Goal: Transaction & Acquisition: Purchase product/service

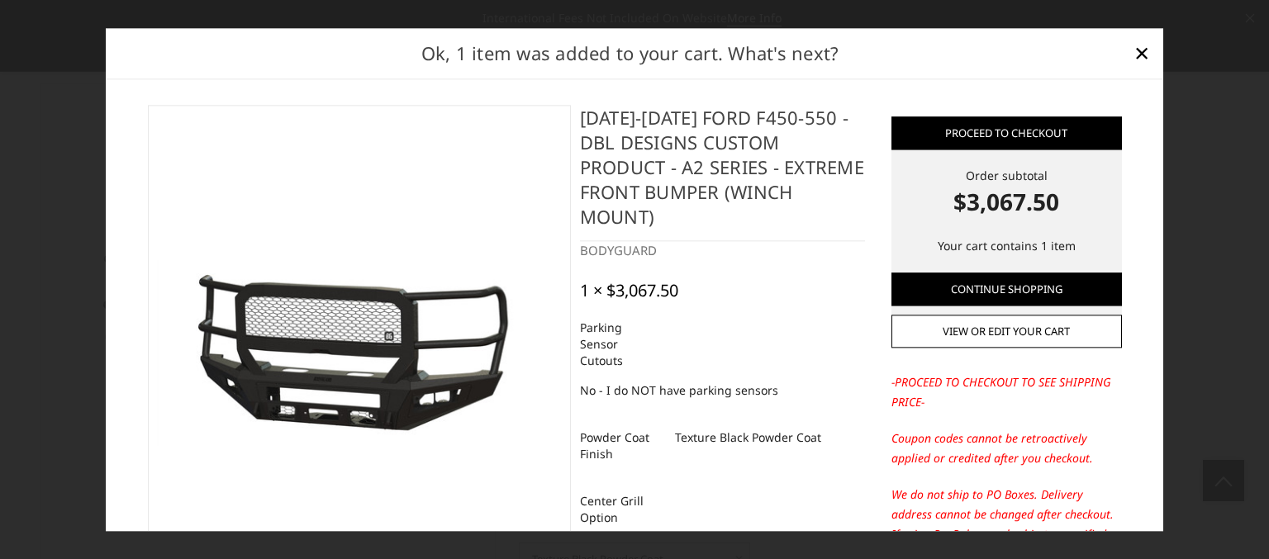
select select "541"
select select "518"
select select "1080"
select select "1695"
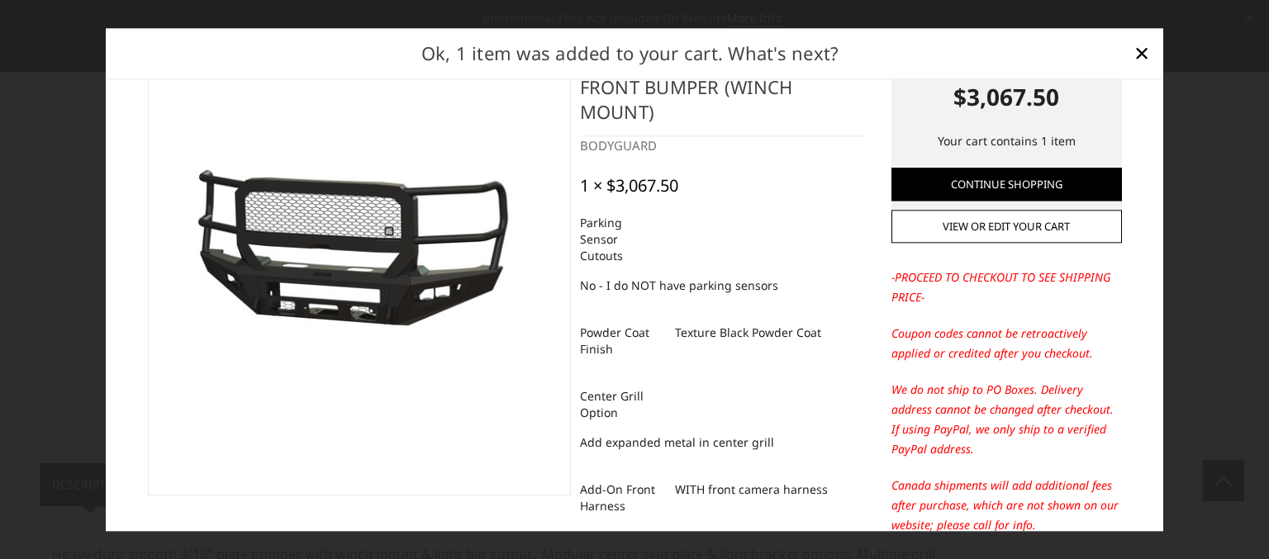
scroll to position [110, 0]
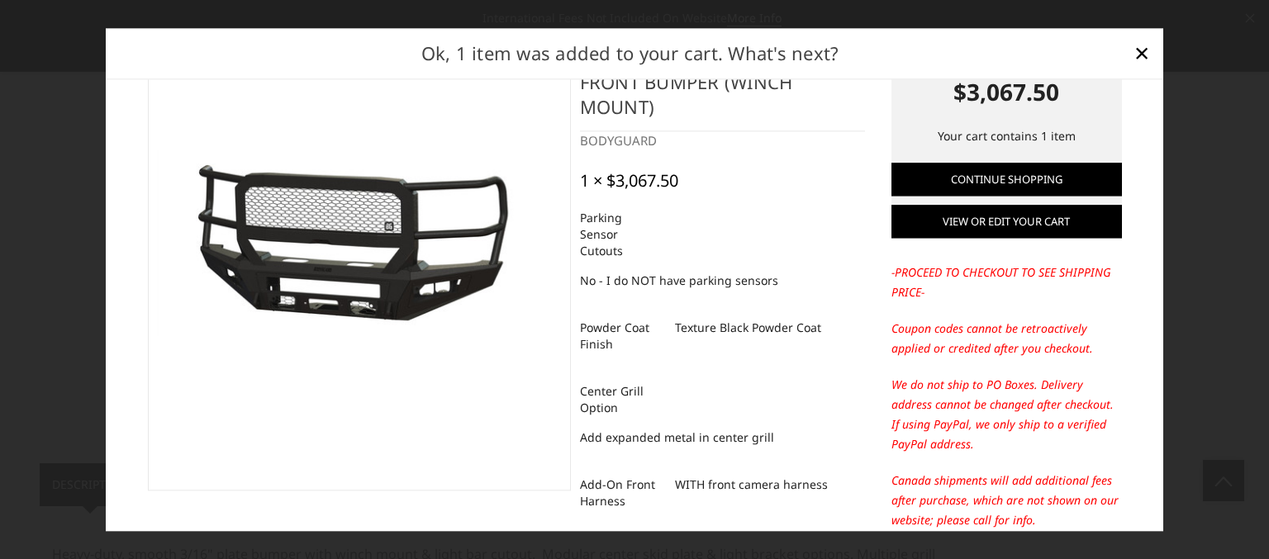
click at [1029, 225] on link "View or edit your cart" at bounding box center [1006, 221] width 230 height 33
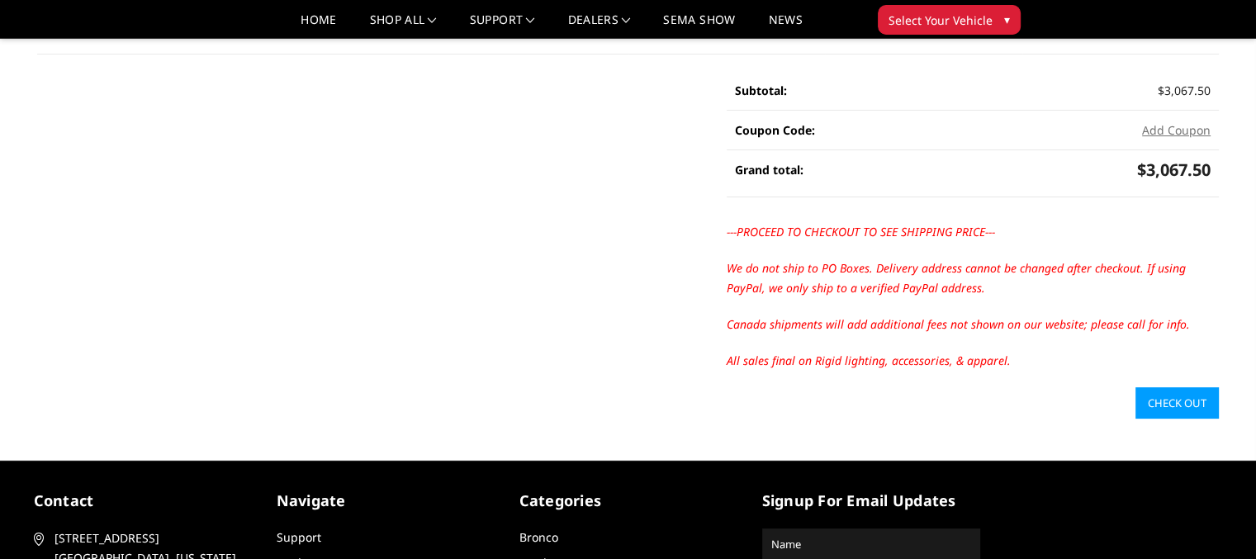
scroll to position [330, 0]
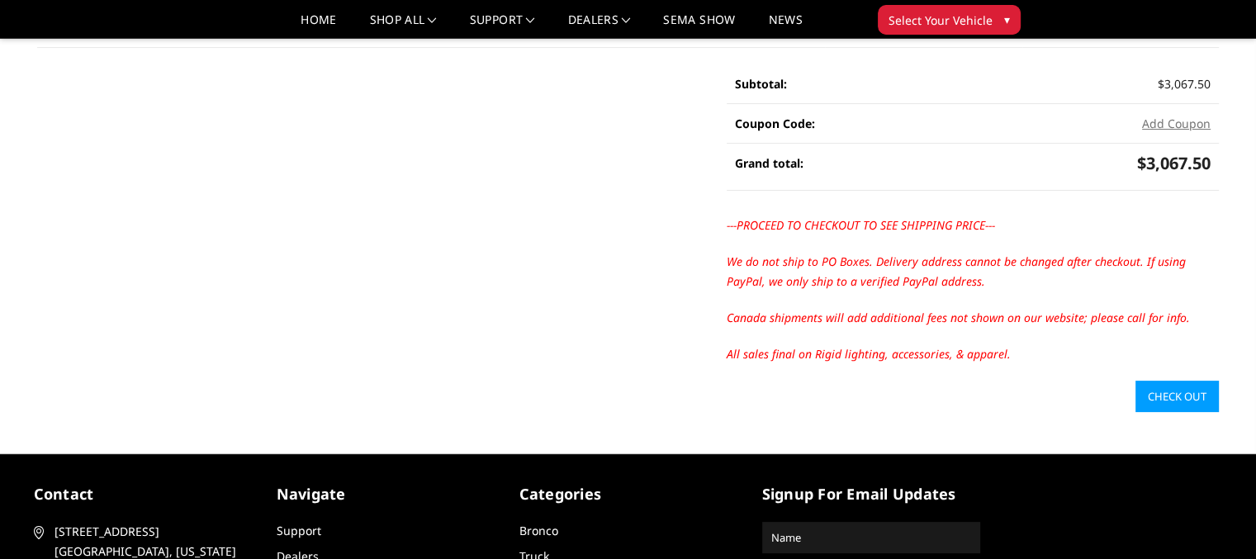
click at [1166, 404] on link "Check out" at bounding box center [1177, 396] width 83 height 31
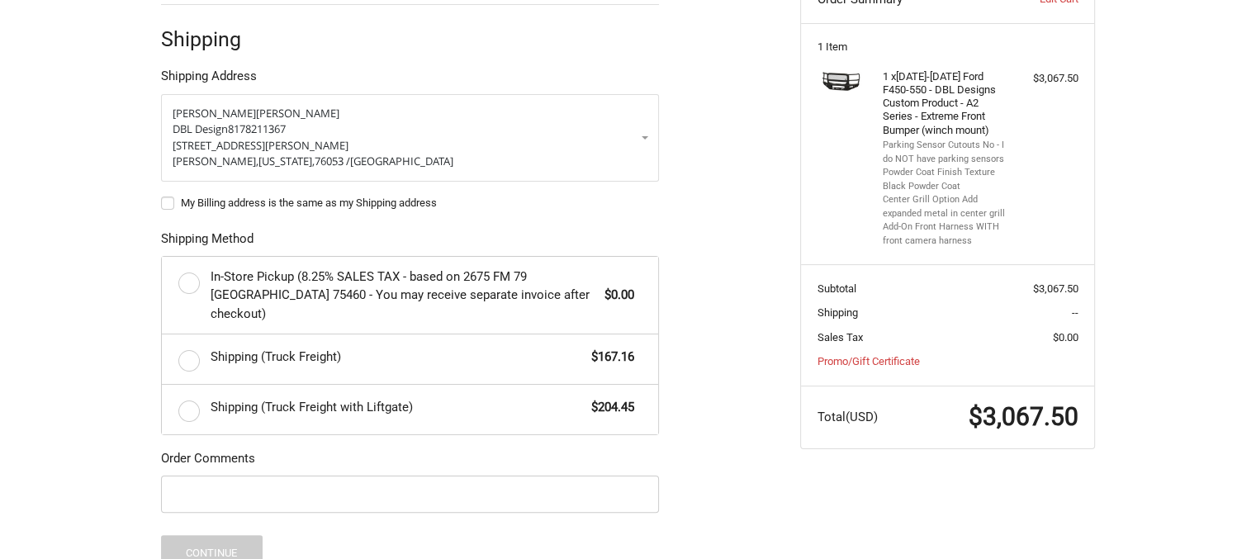
scroll to position [308, 0]
click at [187, 338] on label "Shipping (Truck Freight) $167.16" at bounding box center [410, 357] width 496 height 50
click at [163, 333] on input "Shipping (Truck Freight) $167.16" at bounding box center [162, 332] width 1 height 1
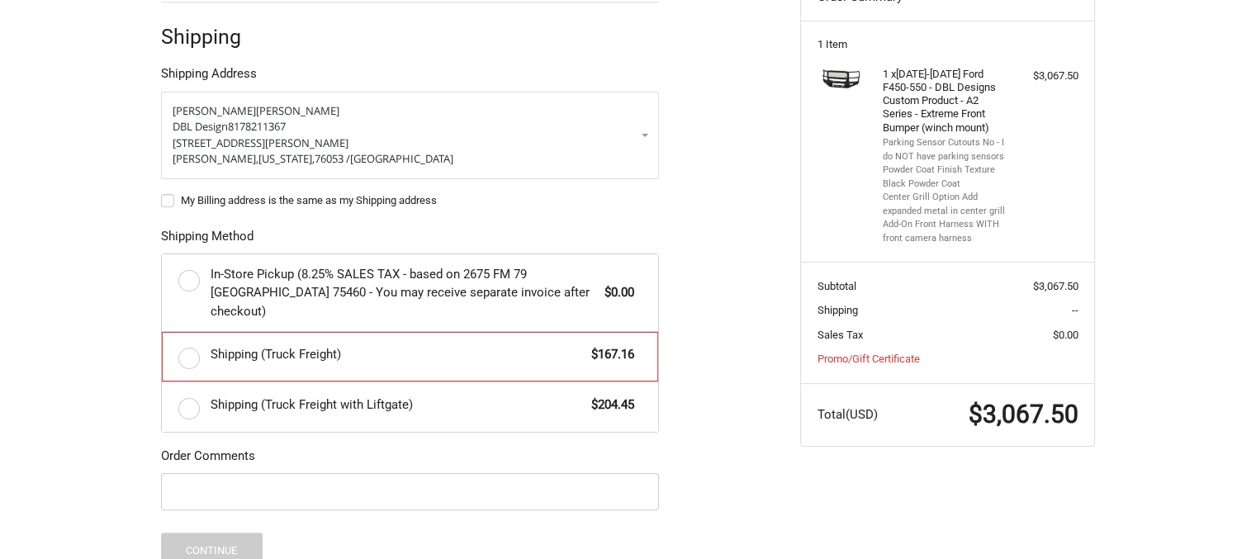
radio input "true"
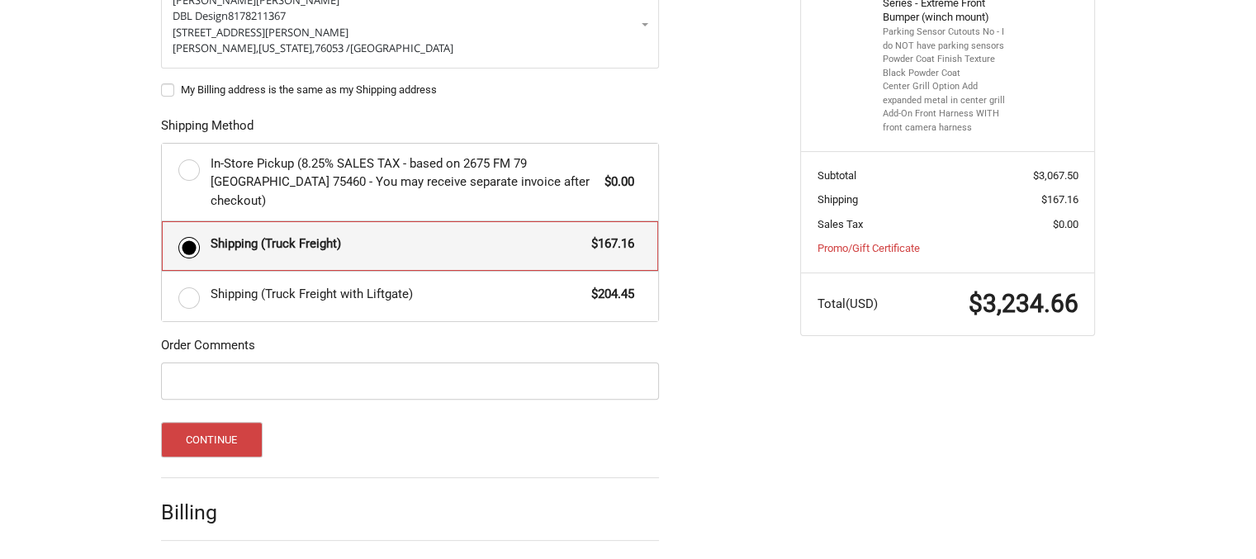
scroll to position [458, 0]
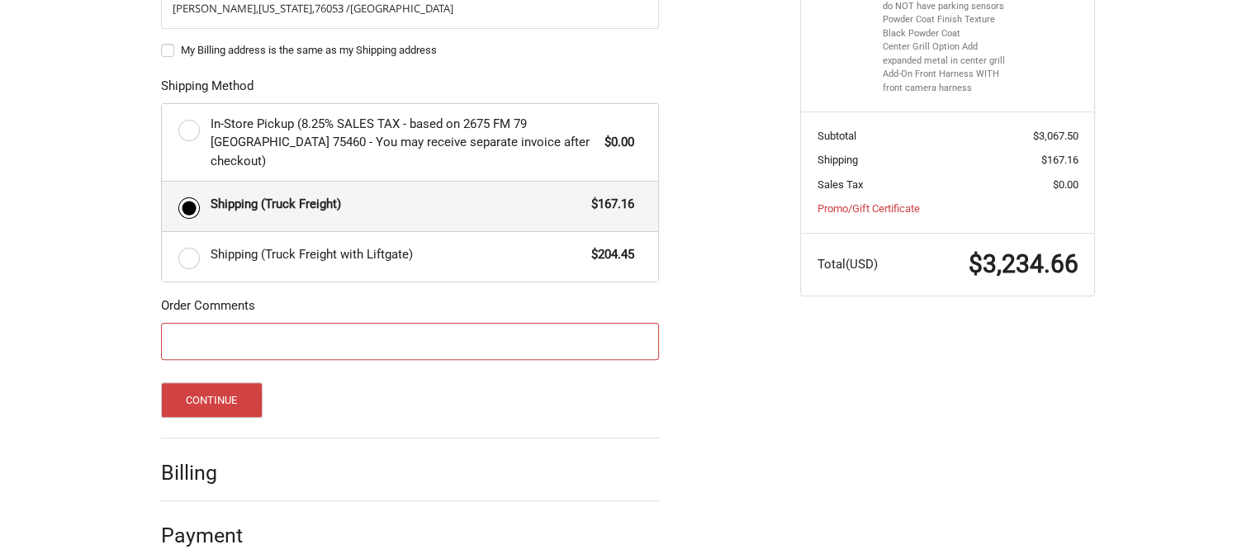
click at [205, 323] on input "Order Comments" at bounding box center [410, 341] width 498 height 37
type input "Matt O'Connor #6250"
click at [211, 382] on button "Continue" at bounding box center [212, 400] width 102 height 36
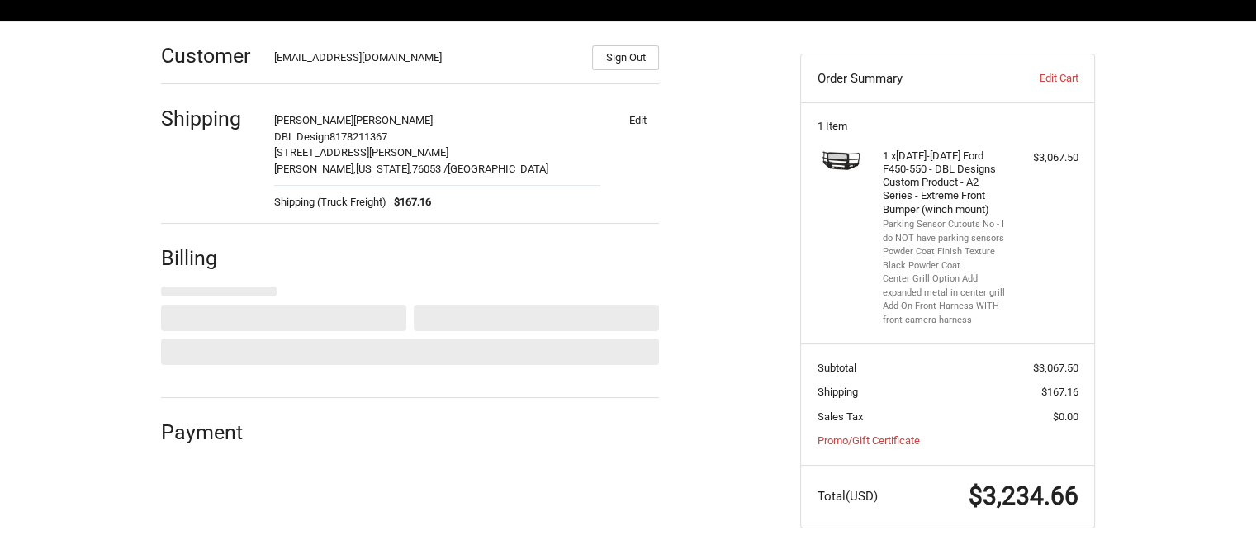
select select "US"
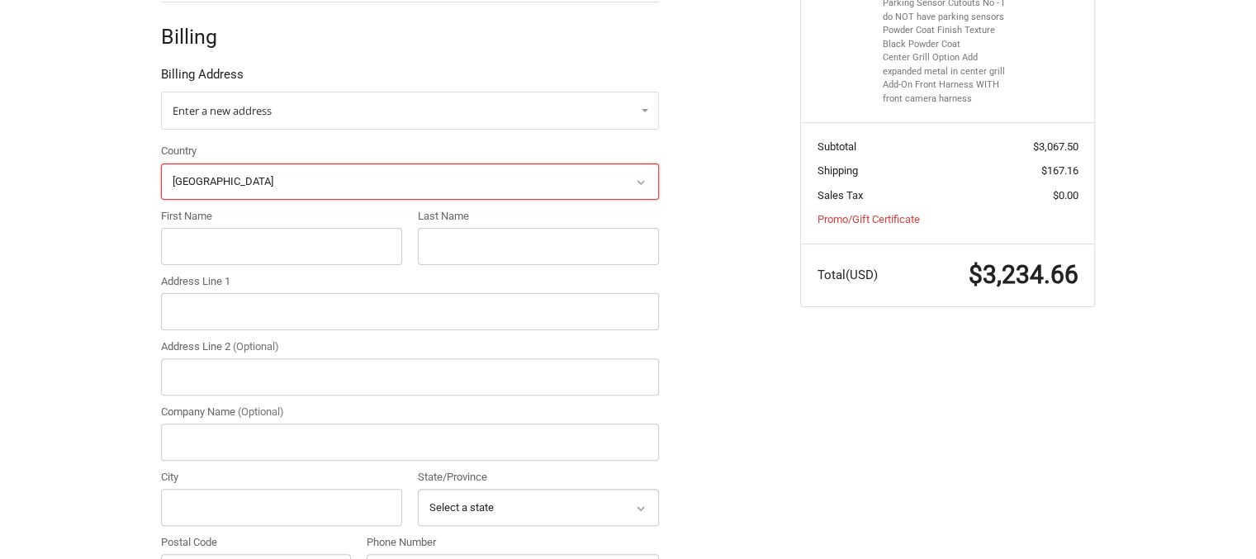
scroll to position [448, 0]
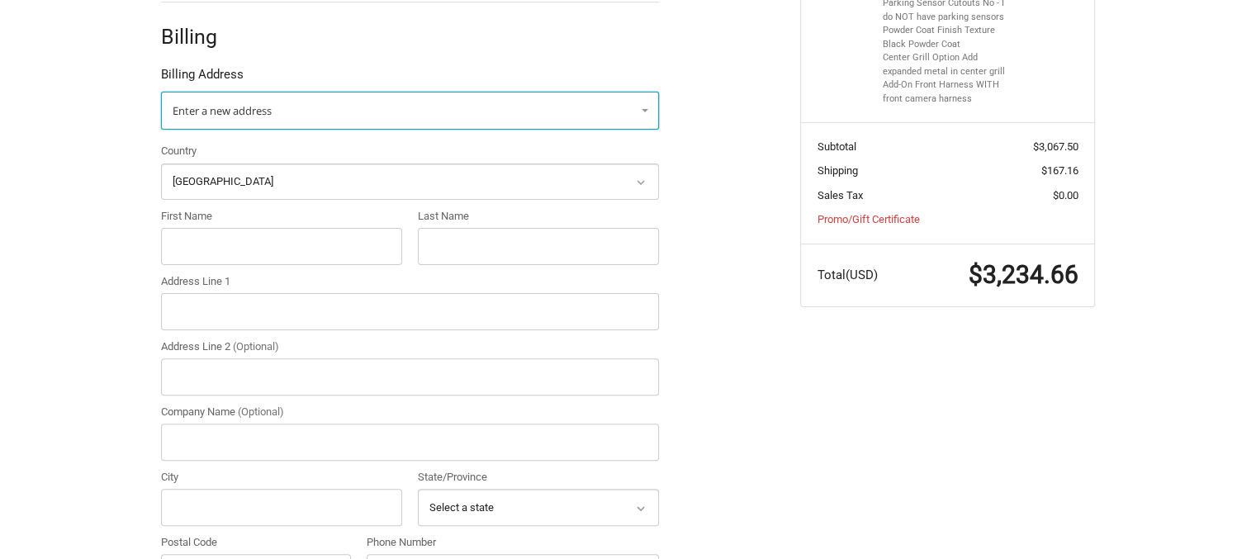
click at [643, 107] on link "Enter a new address" at bounding box center [410, 111] width 498 height 38
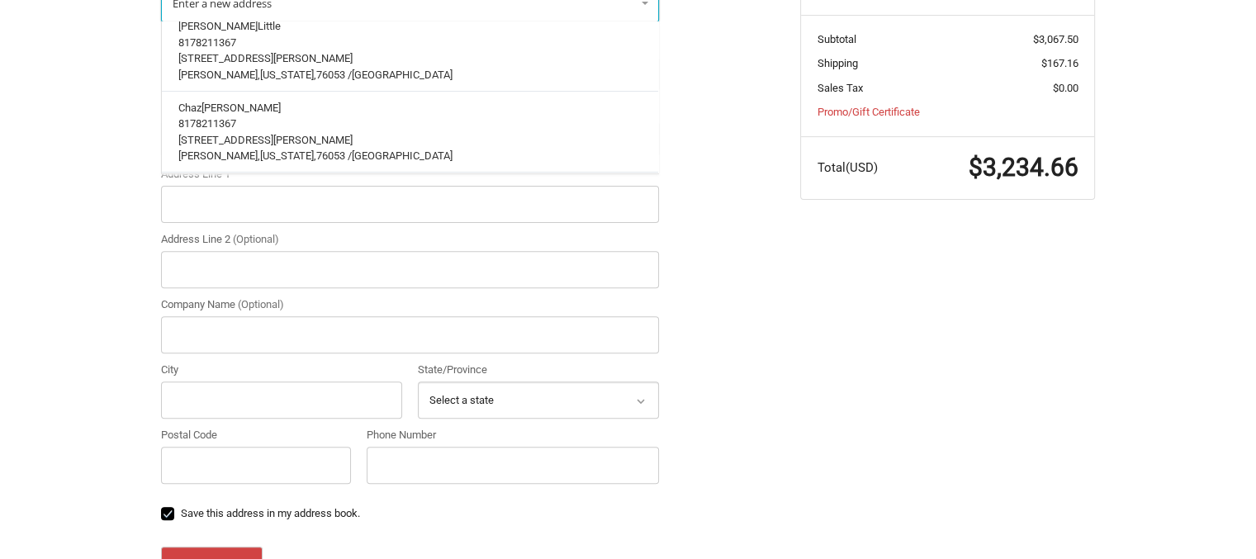
scroll to position [558, 0]
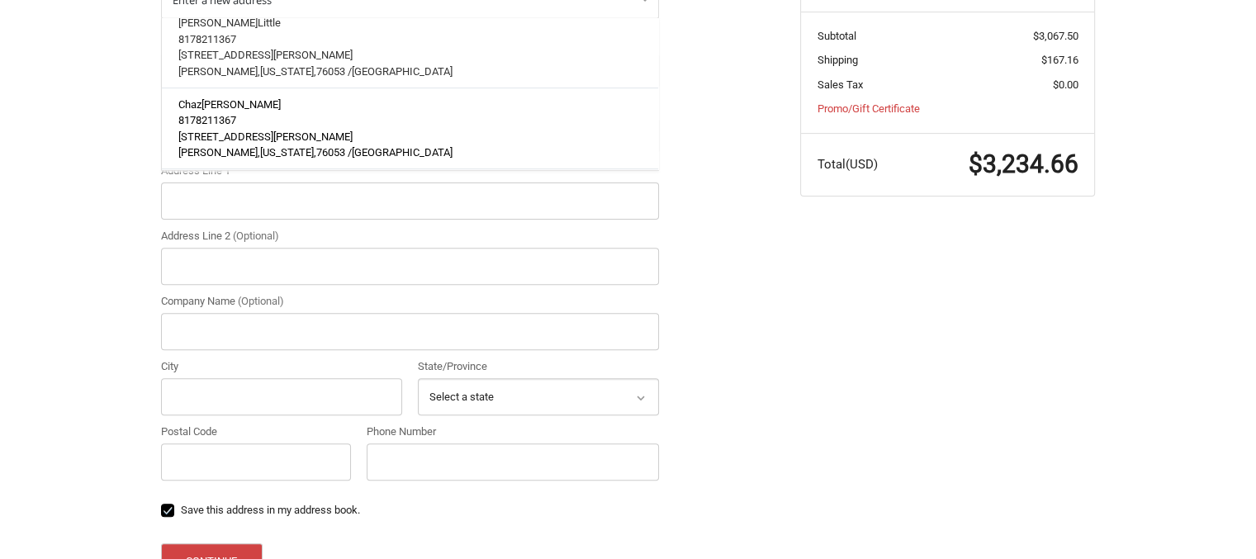
click at [302, 130] on span "1501A West Hurst Boulevard" at bounding box center [265, 136] width 174 height 12
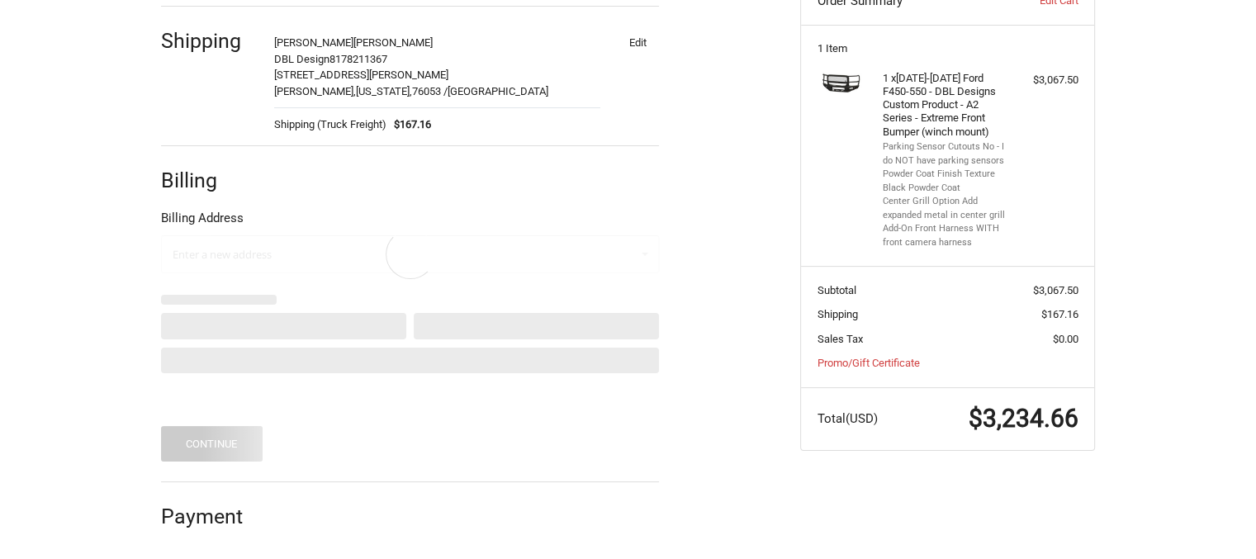
scroll to position [226, 0]
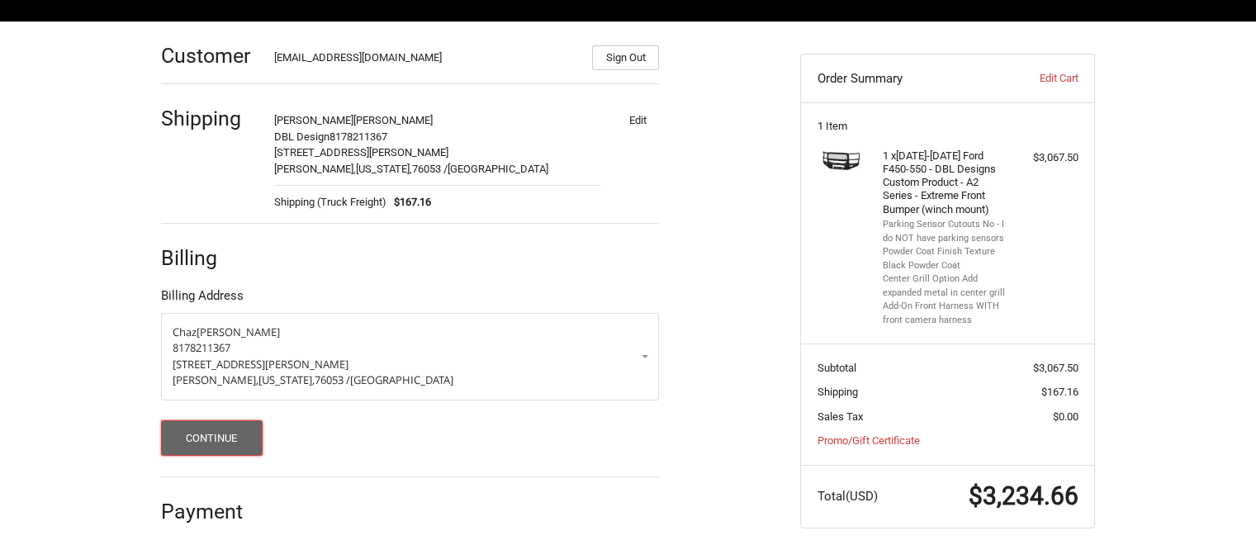
click at [205, 441] on button "Continue" at bounding box center [212, 438] width 102 height 36
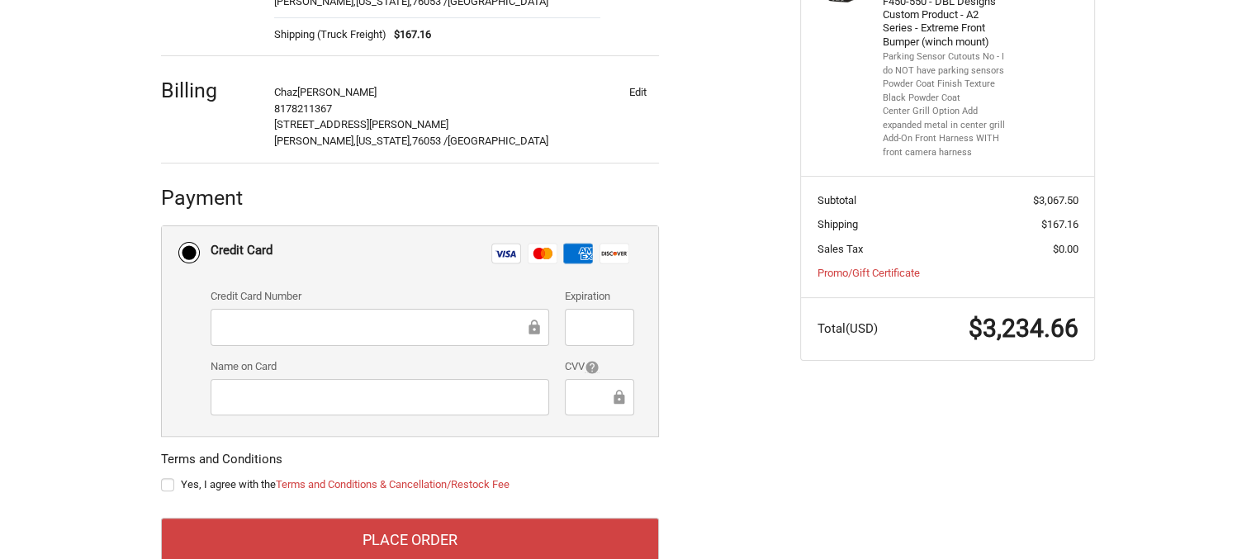
scroll to position [432, 0]
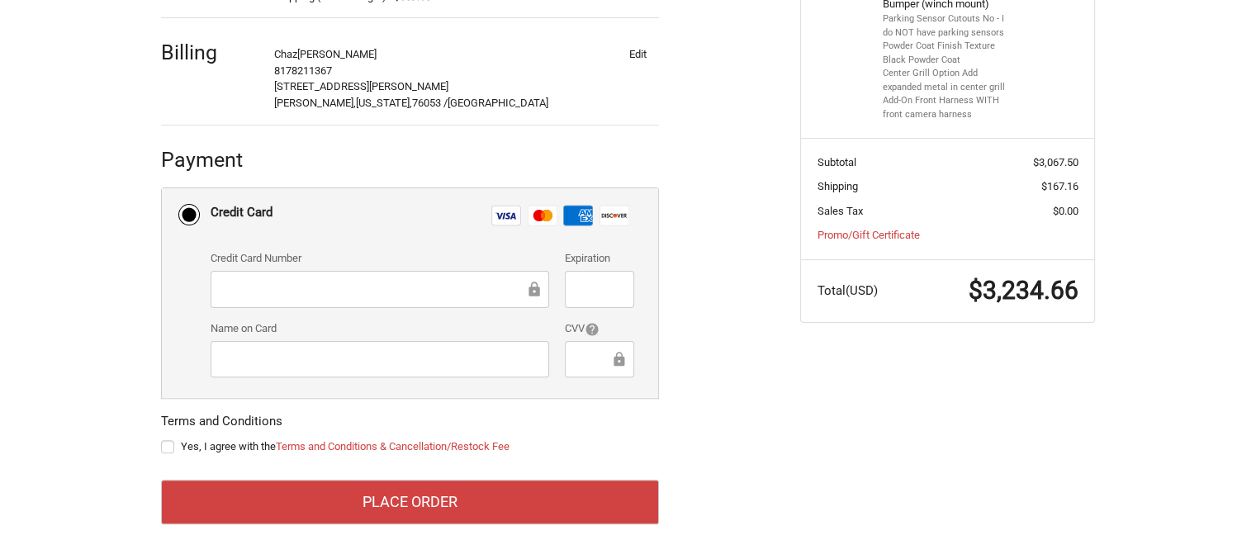
click at [169, 445] on label "Yes, I agree with the Terms and Conditions & Cancellation/Restock Fee" at bounding box center [410, 446] width 498 height 13
click at [162, 439] on input "Yes, I agree with the Terms and Conditions & Cancellation/Restock Fee" at bounding box center [161, 439] width 1 height 1
checkbox input "true"
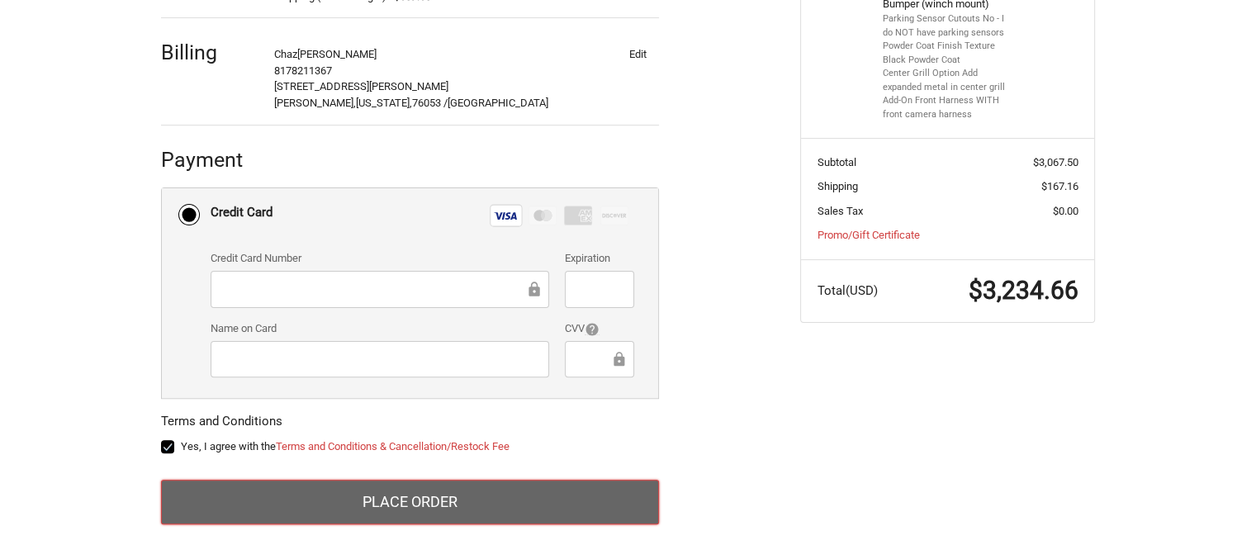
click at [418, 516] on button "Place Order" at bounding box center [410, 502] width 498 height 45
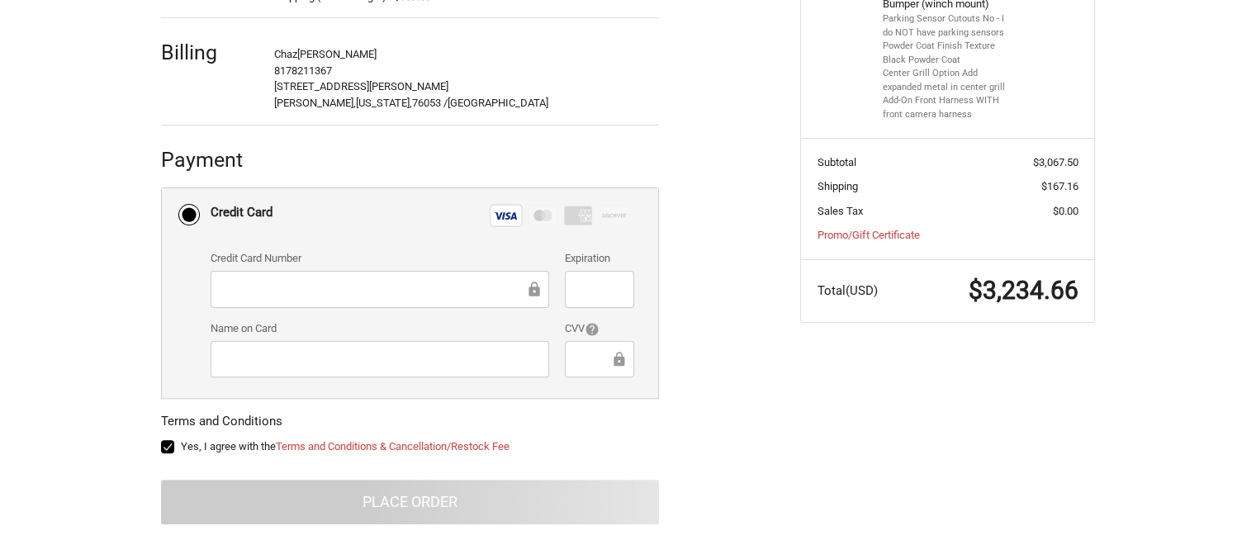
scroll to position [148, 0]
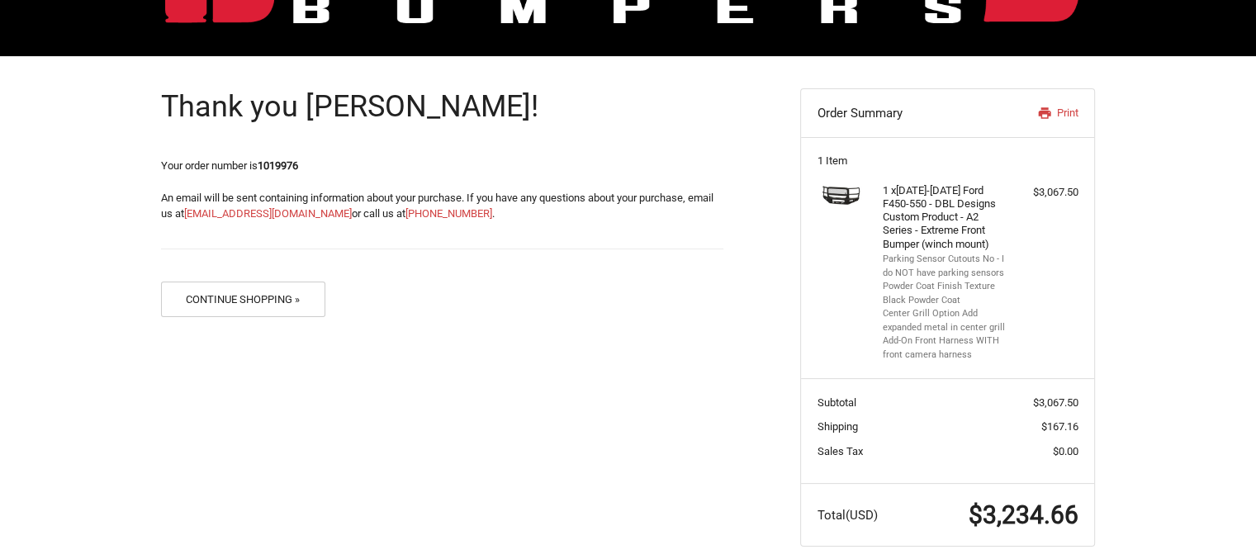
scroll to position [211, 0]
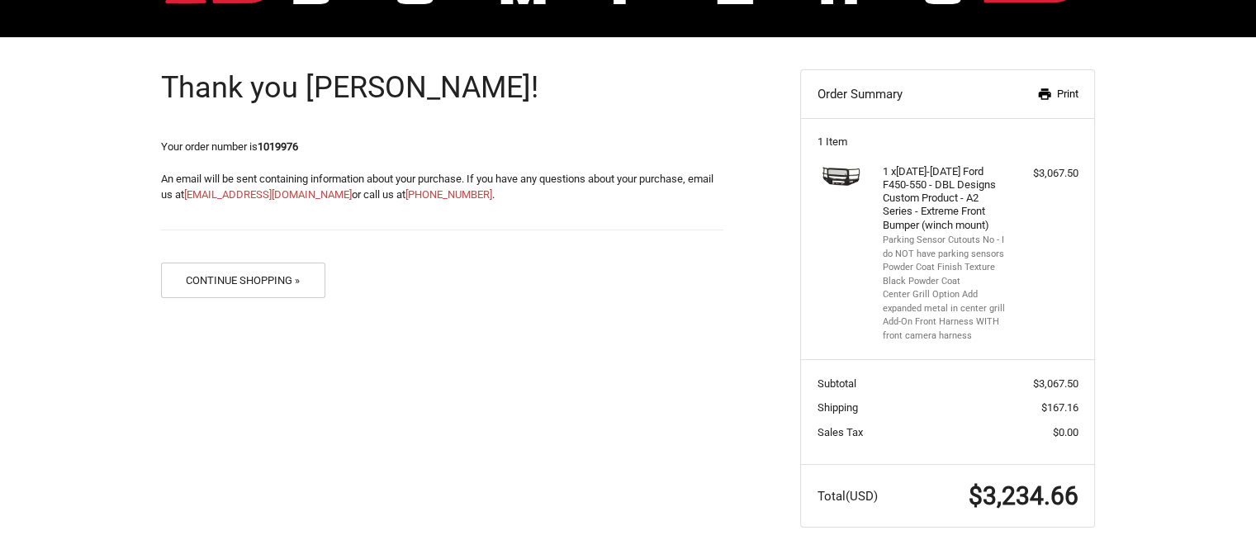
click at [1047, 95] on icon at bounding box center [1044, 94] width 12 height 12
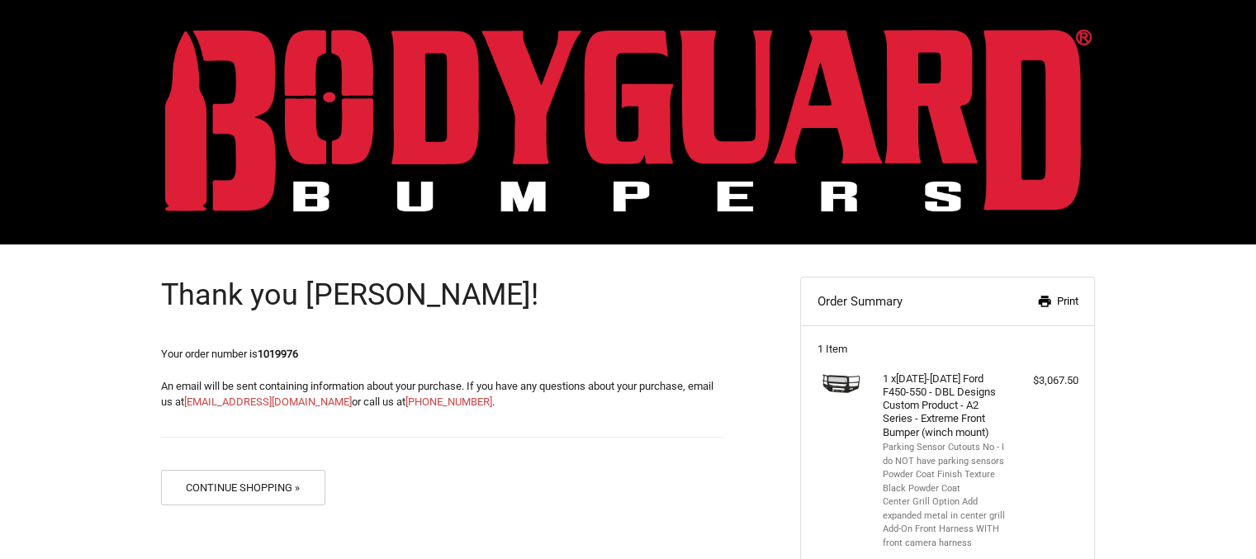
scroll to position [0, 0]
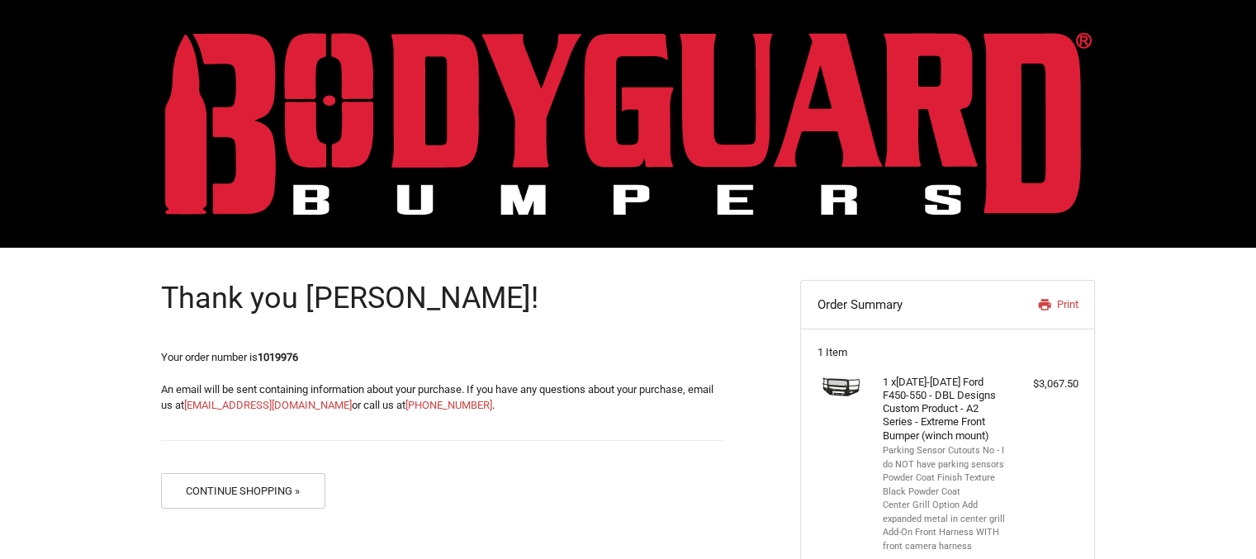
click at [283, 359] on strong "1019976" at bounding box center [278, 357] width 40 height 12
